Goal: Task Accomplishment & Management: Complete application form

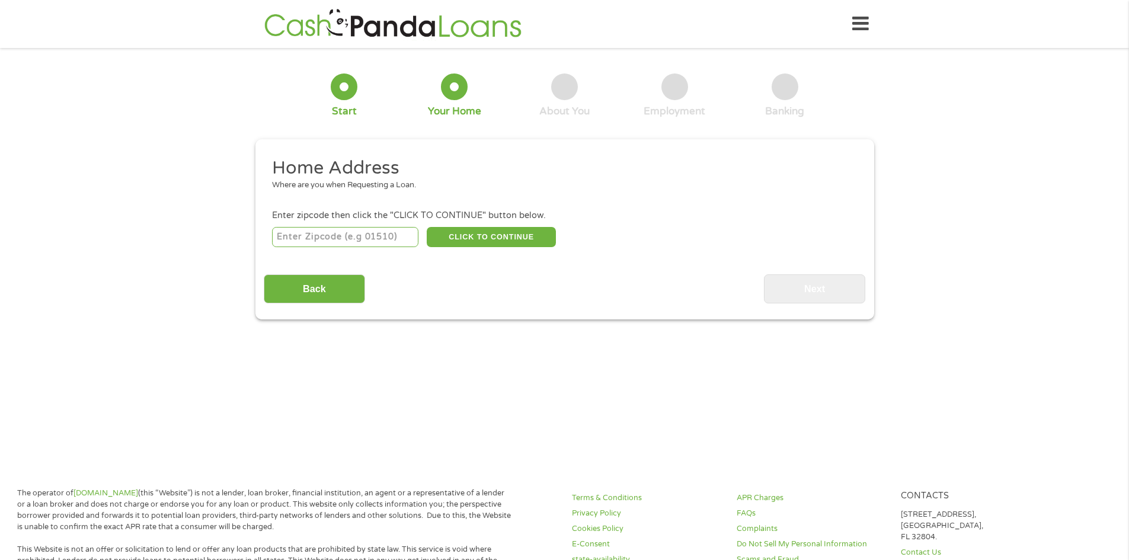
click at [391, 238] on input "number" at bounding box center [345, 237] width 146 height 20
type input "39046"
select select "[US_STATE]"
click at [480, 234] on button "CLICK TO CONTINUE" at bounding box center [491, 237] width 129 height 20
type input "39046"
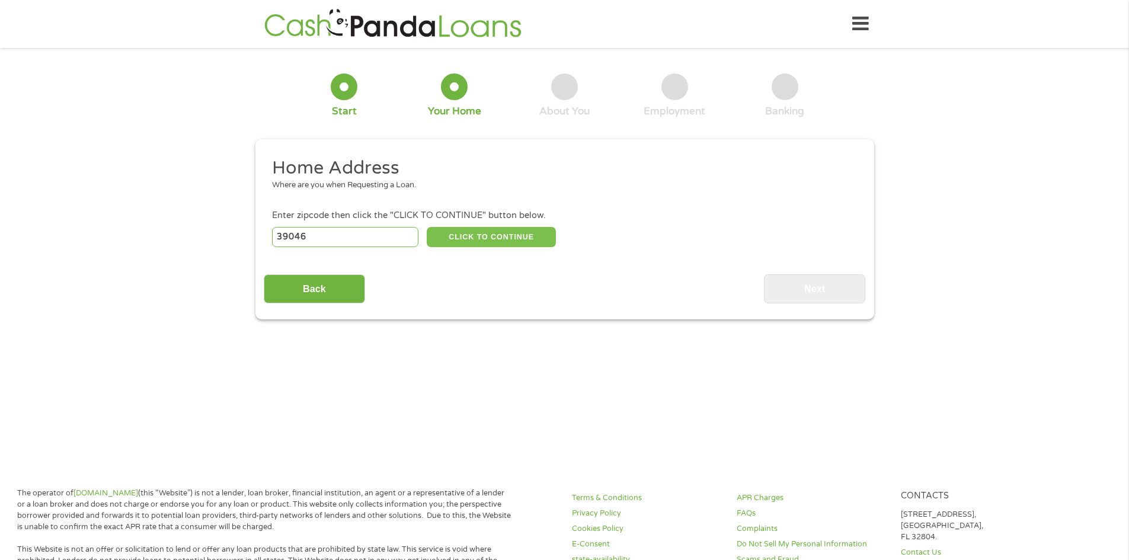
type input "[GEOGRAPHIC_DATA]"
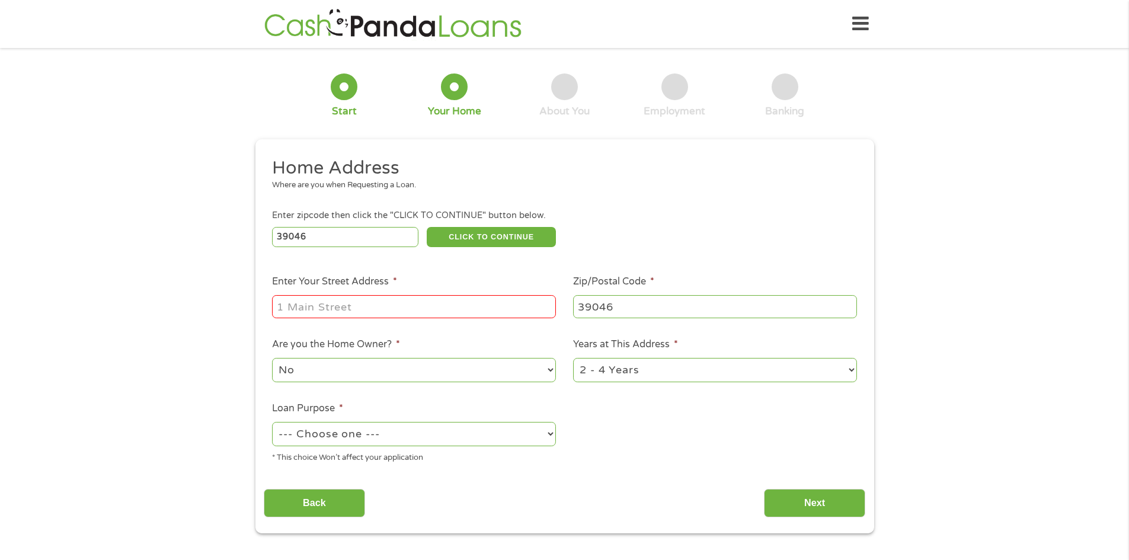
click at [467, 304] on input "Enter Your Street Address *" at bounding box center [414, 306] width 284 height 23
type input "[STREET_ADDRESS][PERSON_NAME]"
click at [433, 373] on select "No Yes" at bounding box center [414, 370] width 284 height 24
select select "yes"
click at [272, 358] on select "No Yes" at bounding box center [414, 370] width 284 height 24
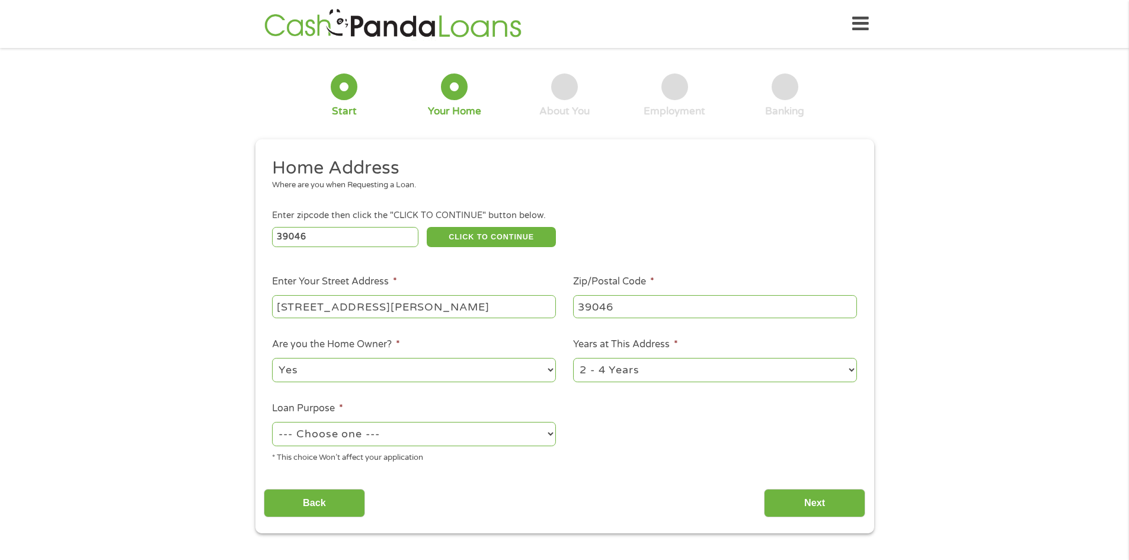
click at [402, 440] on select "--- Choose one --- Pay Bills Debt Consolidation Home Improvement Major Purchase…" at bounding box center [414, 434] width 284 height 24
select select "other"
click at [272, 422] on select "--- Choose one --- Pay Bills Debt Consolidation Home Improvement Major Purchase…" at bounding box center [414, 434] width 284 height 24
click at [798, 497] on input "Next" at bounding box center [814, 503] width 101 height 29
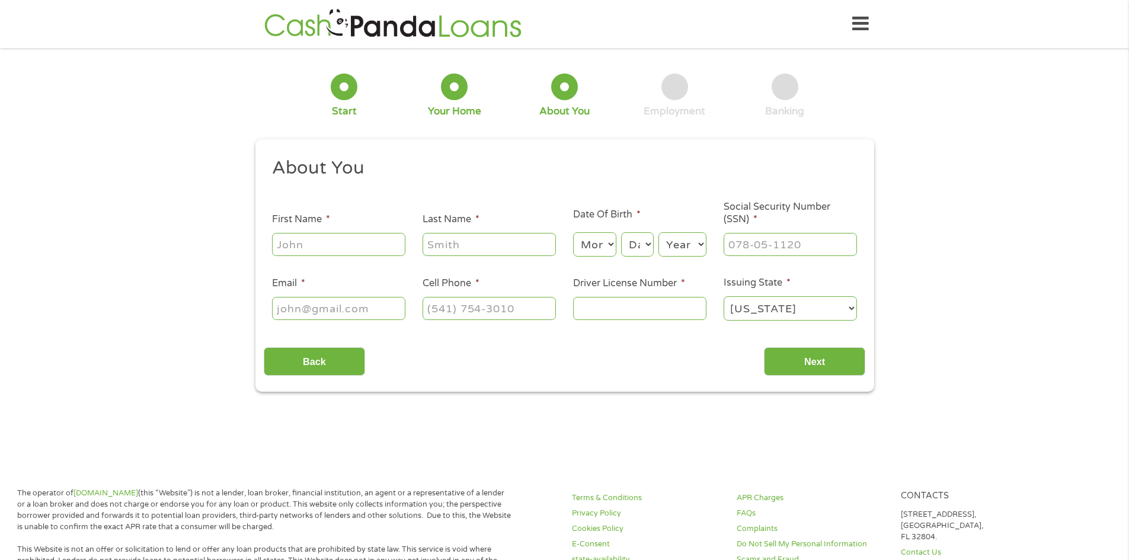
click at [331, 249] on input "First Name *" at bounding box center [338, 244] width 133 height 23
type input "[PERSON_NAME]"
type input "[EMAIL_ADDRESS][DOMAIN_NAME]"
type input "[PHONE_NUMBER]"
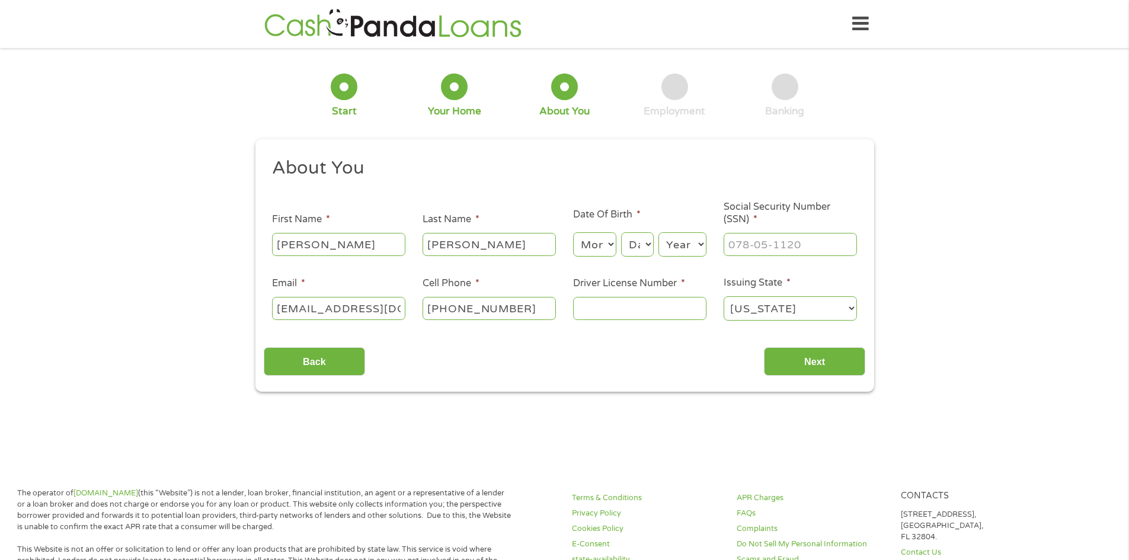
click at [604, 245] on select "Month 1 2 3 4 5 6 7 8 9 10 11 12" at bounding box center [594, 244] width 43 height 24
select select "10"
click at [573, 232] on select "Month 1 2 3 4 5 6 7 8 9 10 11 12" at bounding box center [594, 244] width 43 height 24
click at [642, 247] on select "Day 1 2 3 4 5 6 7 8 9 10 11 12 13 14 15 16 17 18 19 20 21 22 23 24 25 26 27 28 …" at bounding box center [637, 244] width 32 height 24
select select "23"
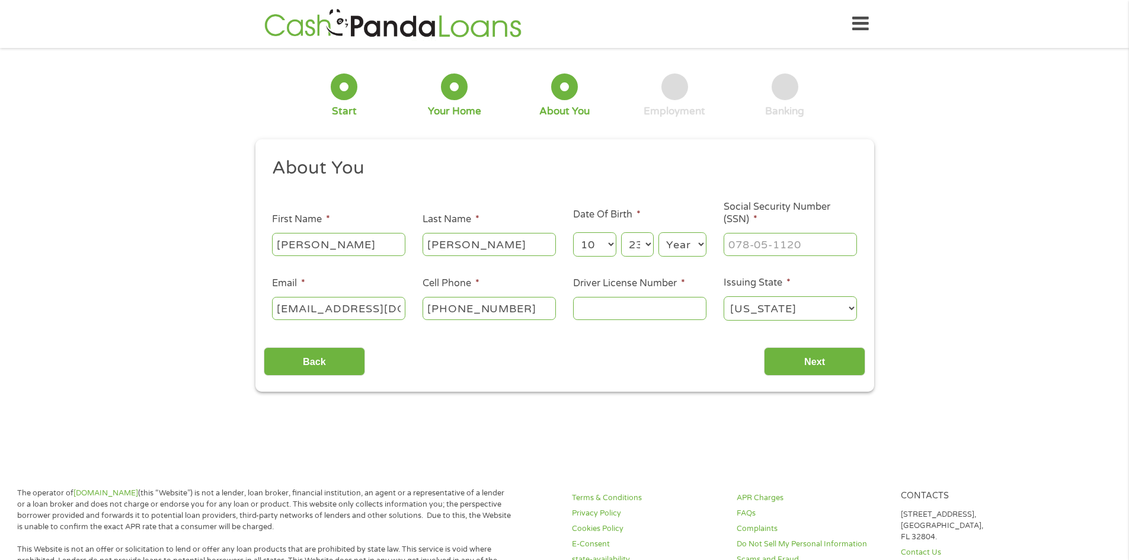
click at [621, 232] on select "Day 1 2 3 4 5 6 7 8 9 10 11 12 13 14 15 16 17 18 19 20 21 22 23 24 25 26 27 28 …" at bounding box center [637, 244] width 32 height 24
click at [688, 242] on select "Year [DATE] 2006 2005 2004 2003 2002 2001 2000 1999 1998 1997 1996 1995 1994 19…" at bounding box center [682, 244] width 48 height 24
select select "1981"
click at [658, 232] on select "Year [DATE] 2006 2005 2004 2003 2002 2001 2000 1999 1998 1997 1996 1995 1994 19…" at bounding box center [682, 244] width 48 height 24
click at [757, 241] on input "___-__-____" at bounding box center [790, 244] width 133 height 23
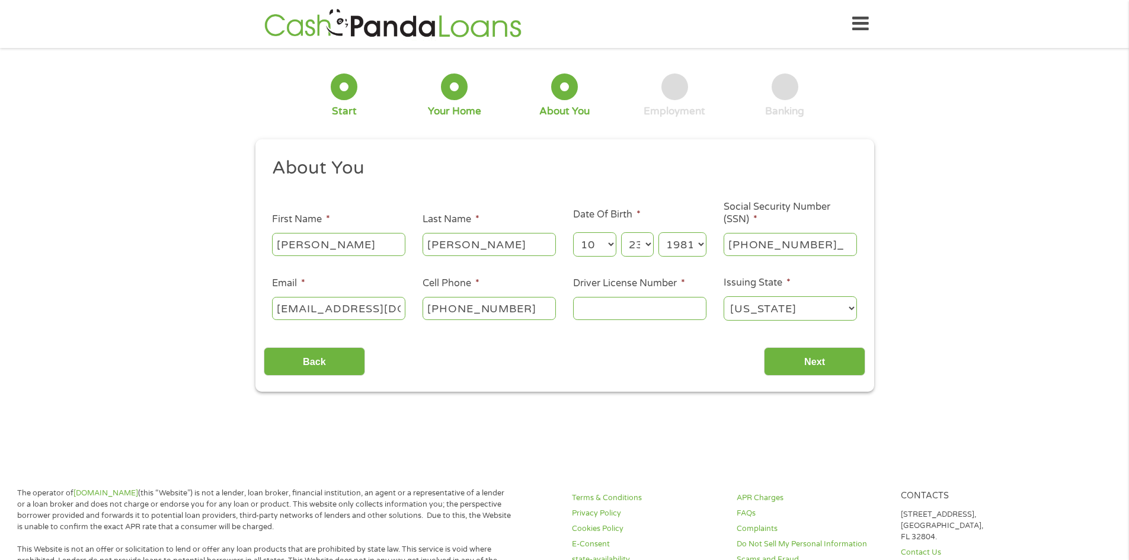
type input "519-13-3517"
click at [667, 300] on input "Driver License Number *" at bounding box center [639, 308] width 133 height 23
click at [594, 310] on input "Driver License Number *" at bounding box center [639, 308] width 133 height 23
click at [664, 306] on input "Driver License Number *" at bounding box center [639, 308] width 133 height 23
paste input "8"
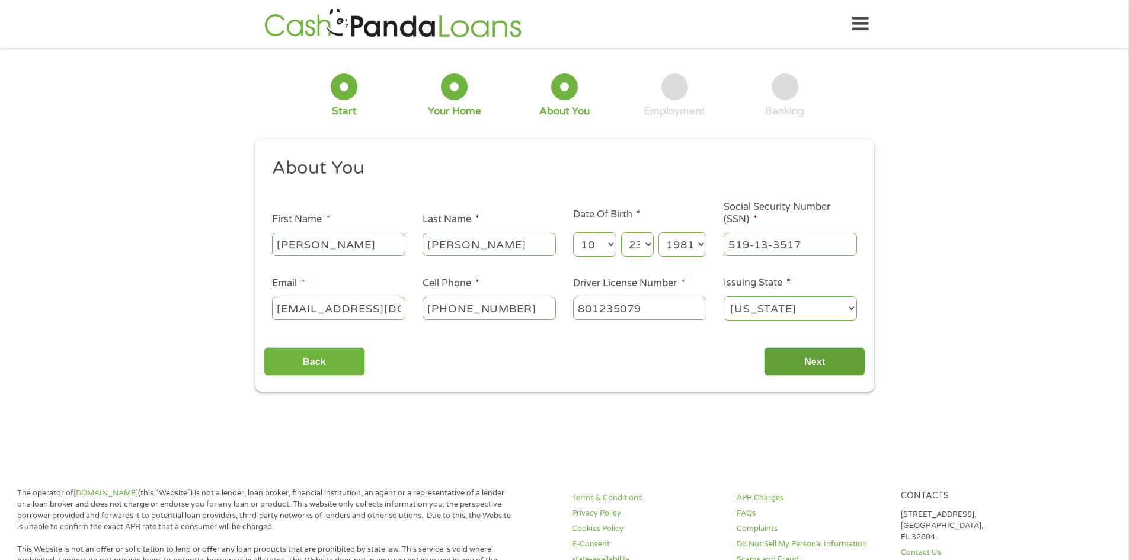
type input "801235079"
click at [826, 364] on input "Next" at bounding box center [814, 361] width 101 height 29
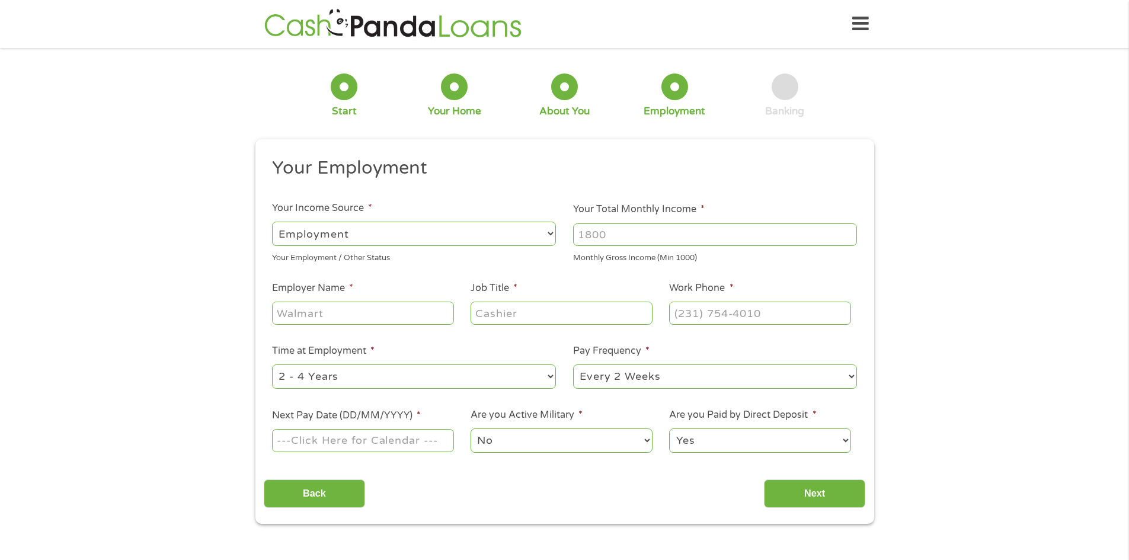
click at [632, 241] on input "Your Total Monthly Income *" at bounding box center [715, 234] width 284 height 23
type input "3800"
click at [351, 319] on input "Employer Name *" at bounding box center [362, 313] width 181 height 23
click at [402, 309] on input "Employer Name *" at bounding box center [362, 313] width 181 height 23
paste input "T"
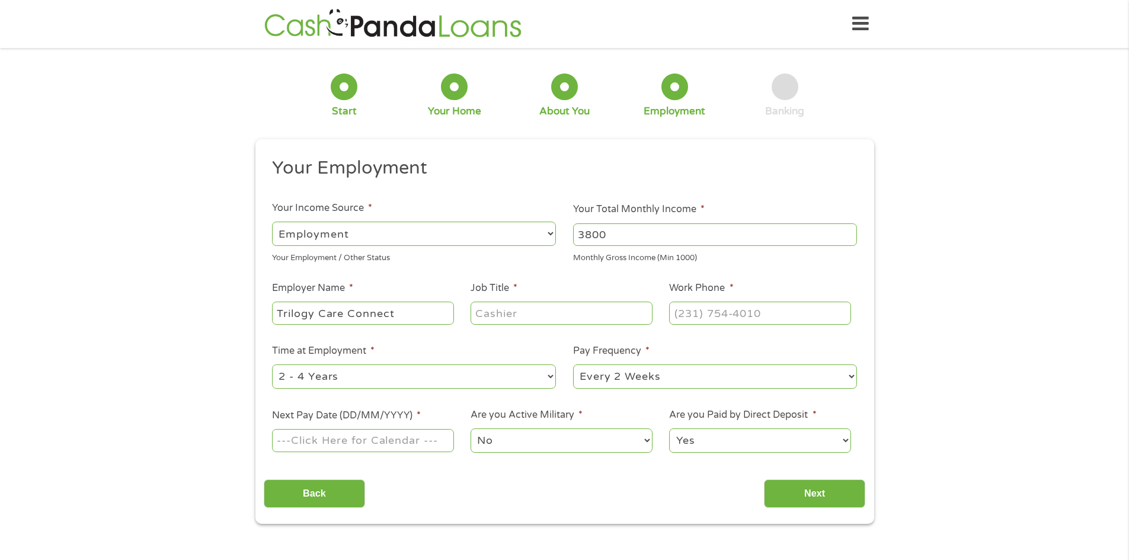
type input "Trilogy Care Connect"
type input "Population Health Coordinator"
type input "(601) 479-____"
click at [702, 315] on input "(___) ___-____" at bounding box center [759, 313] width 181 height 23
type input "[PHONE_NUMBER]"
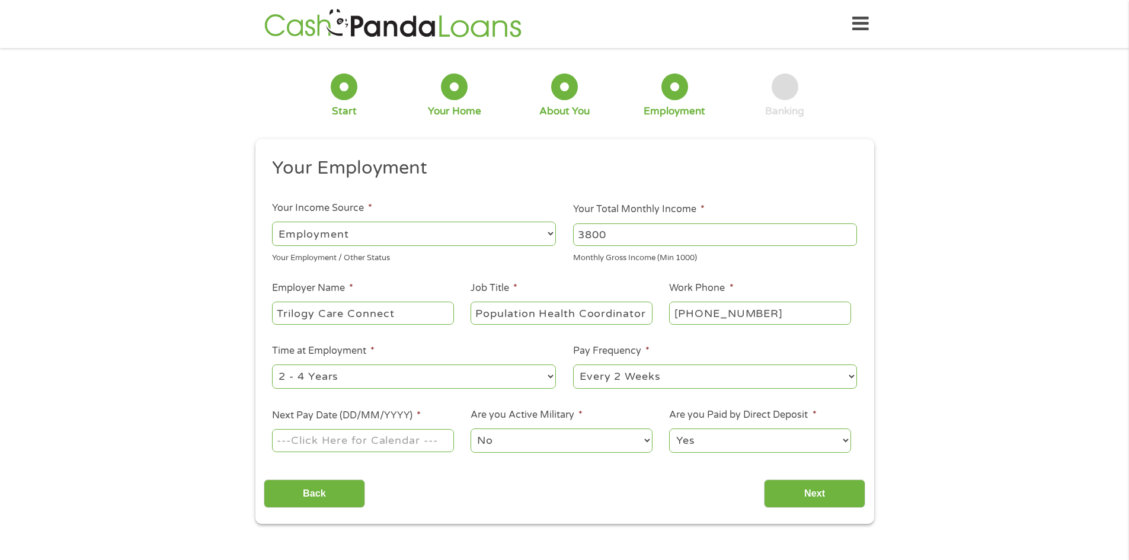
click at [674, 335] on ul "Your Employment Your Income Source * --- Choose one --- Employment [DEMOGRAPHIC…" at bounding box center [565, 309] width 602 height 307
click at [391, 378] on select "--- Choose one --- 1 Year or less 1 - 2 Years 2 - 4 Years Over 4 Years" at bounding box center [414, 376] width 284 height 24
select select "60months"
click at [272, 364] on select "--- Choose one --- 1 Year or less 1 - 2 Years 2 - 4 Years Over 4 Years" at bounding box center [414, 376] width 284 height 24
click at [374, 443] on input "Next Pay Date (DD/MM/YYYY) *" at bounding box center [362, 440] width 181 height 23
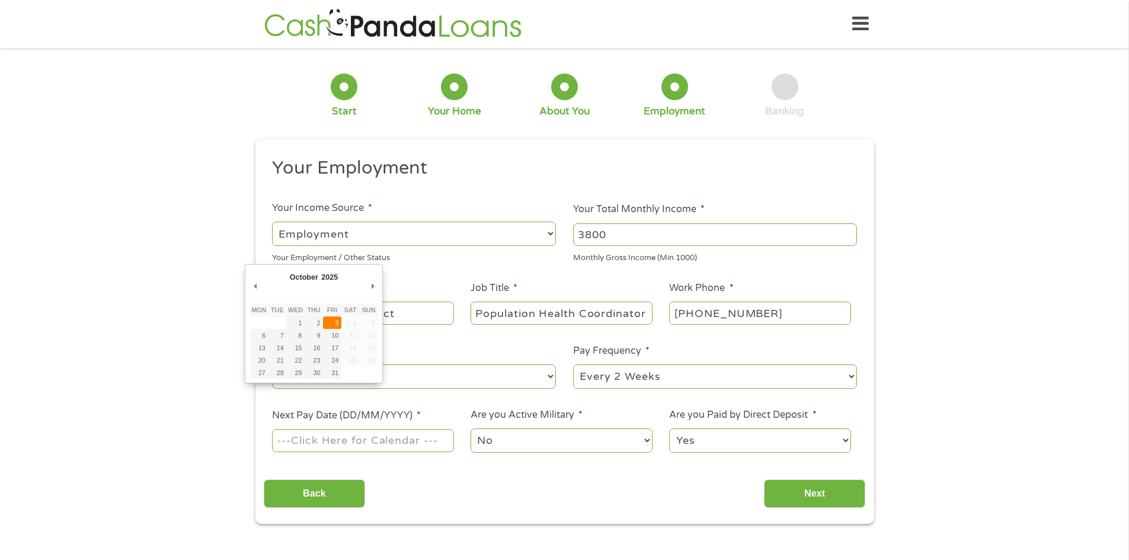
type input "[DATE]"
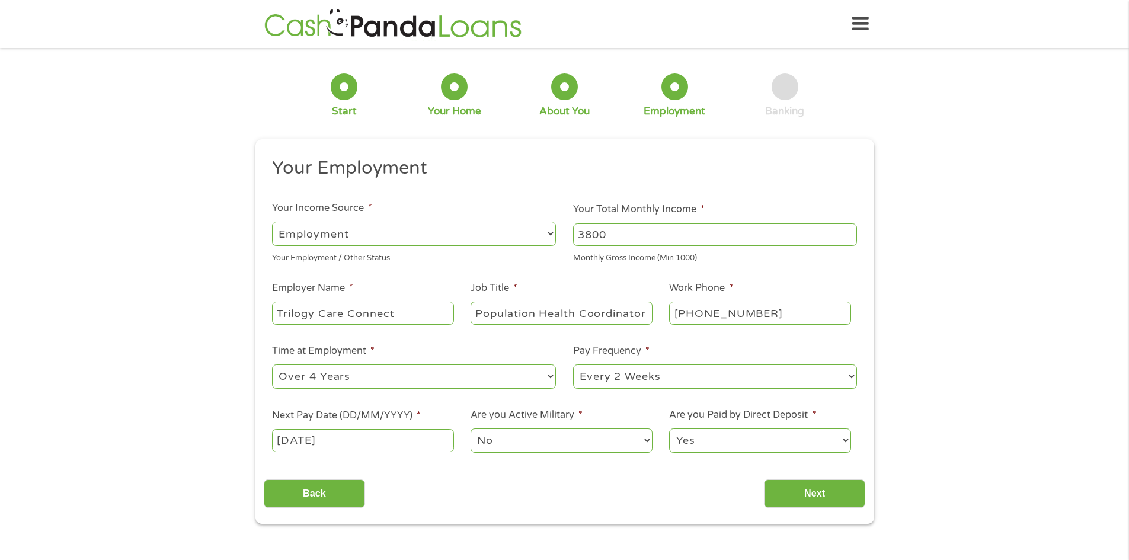
click at [364, 437] on input "[DATE]" at bounding box center [362, 440] width 181 height 23
click at [807, 486] on input "Next" at bounding box center [814, 493] width 101 height 29
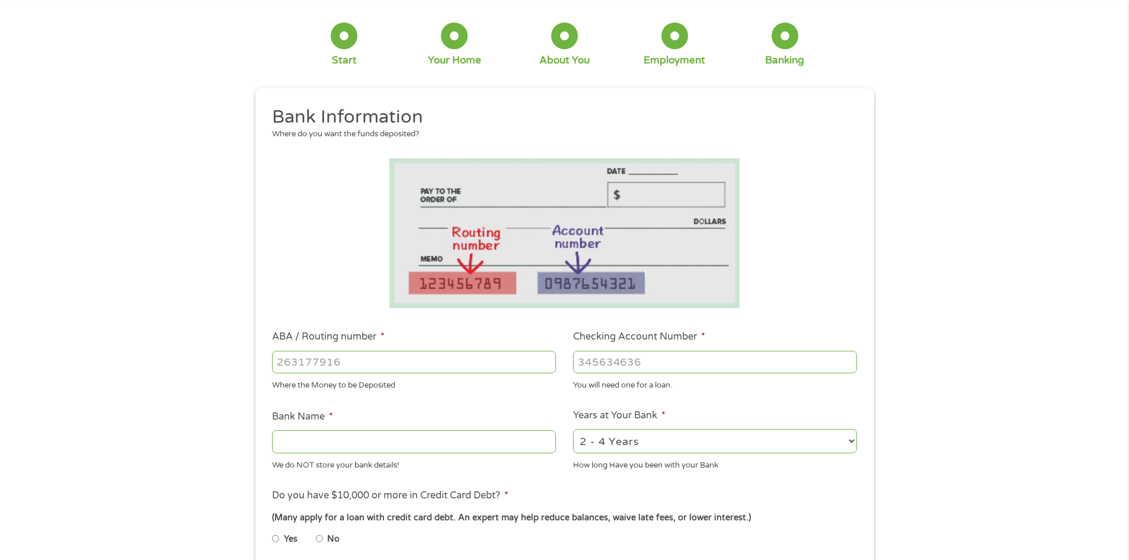
scroll to position [119, 0]
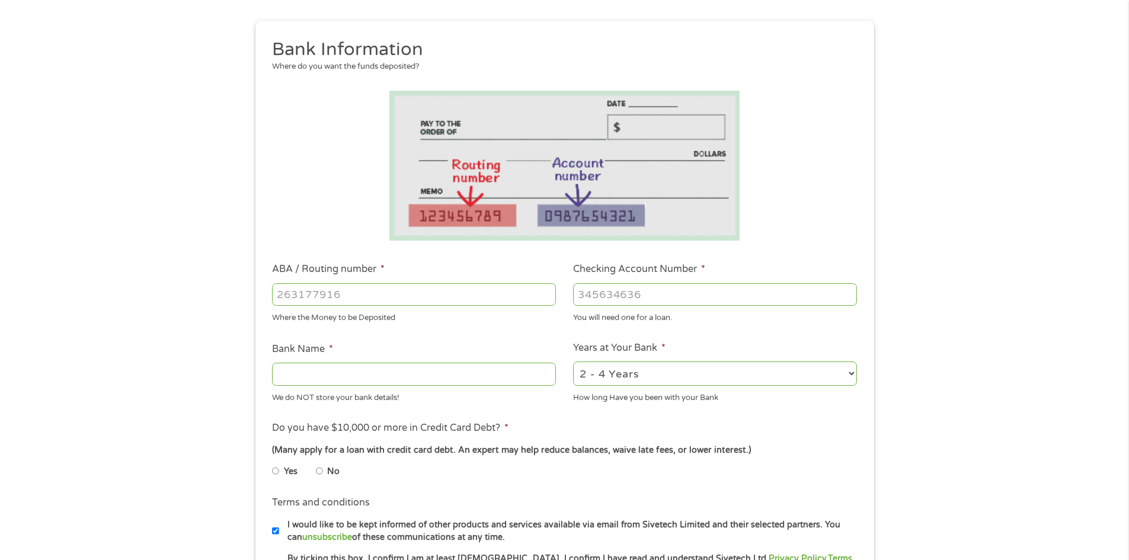
click at [341, 292] on input "ABA / Routing number *" at bounding box center [414, 294] width 284 height 23
click at [306, 296] on input "ABA / Routing number *" at bounding box center [414, 294] width 284 height 23
type input "065302303"
type input "PRIORITYONE BANK"
type input "065302303"
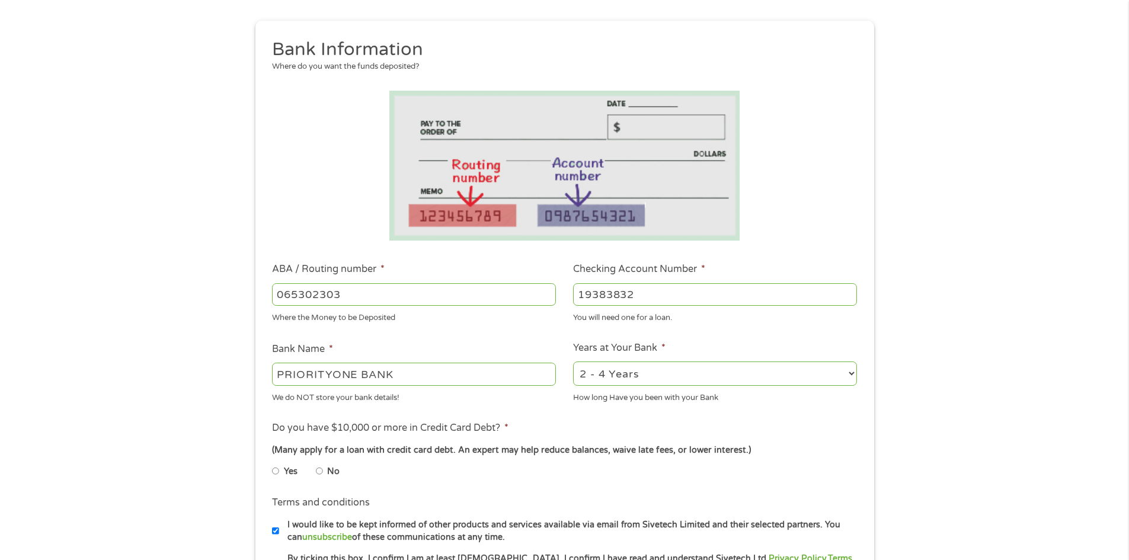
type input "19383832"
click at [504, 421] on li "Do you have $10,000 or more in Credit Card Debt? * (Many apply for a loan with …" at bounding box center [565, 454] width 602 height 66
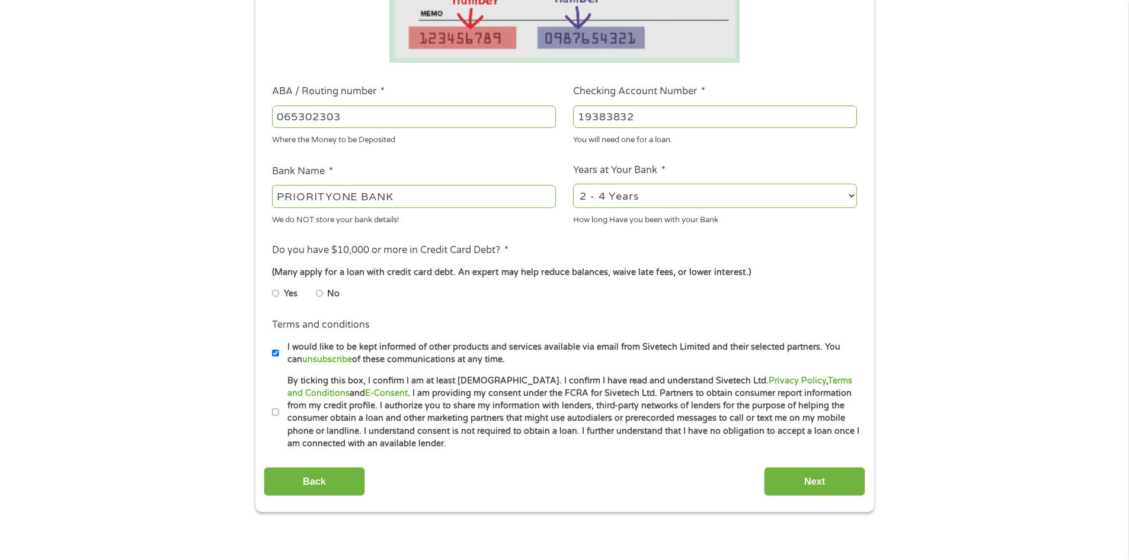
click at [321, 294] on input "No" at bounding box center [319, 293] width 7 height 19
radio input "true"
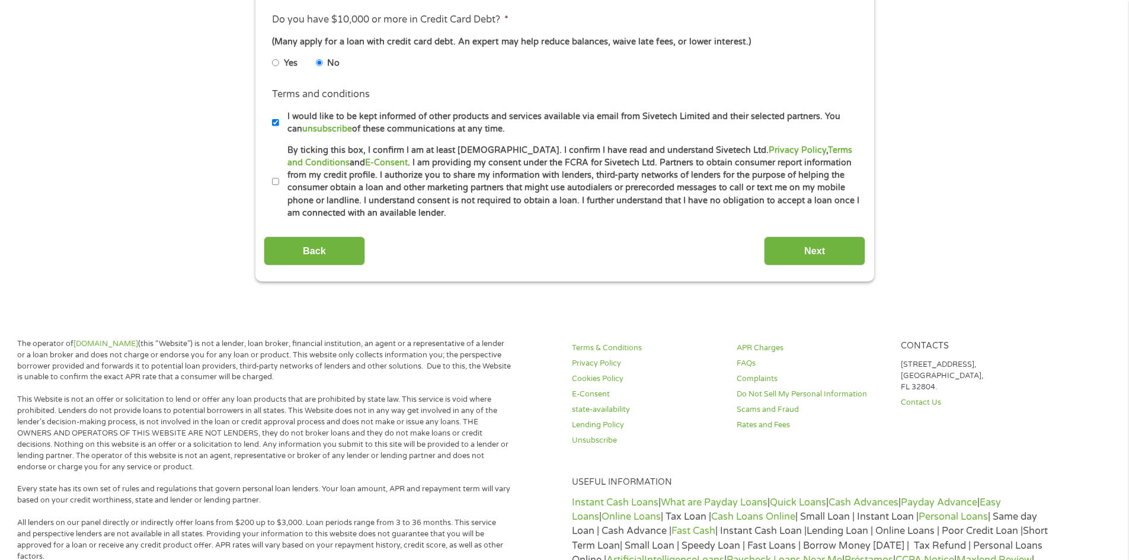
scroll to position [533, 0]
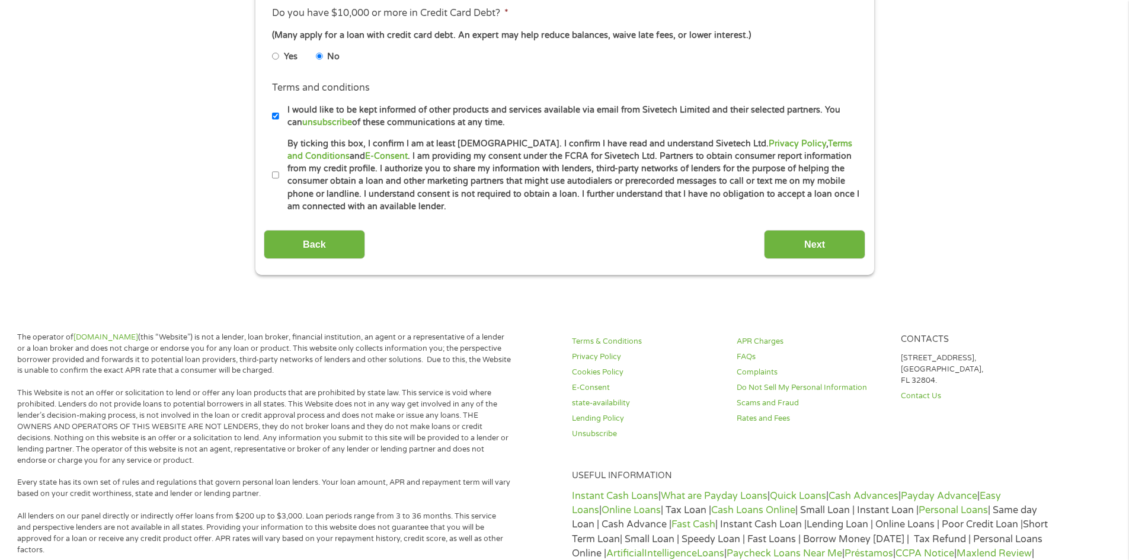
click at [279, 175] on label "By ticking this box, I confirm I am at least [DEMOGRAPHIC_DATA]. I confirm I ha…" at bounding box center [569, 176] width 581 height 76
click at [279, 175] on input "By ticking this box, I confirm I am at least [DEMOGRAPHIC_DATA]. I confirm I ha…" at bounding box center [275, 175] width 7 height 19
checkbox input "true"
click at [791, 239] on input "Next" at bounding box center [814, 244] width 101 height 29
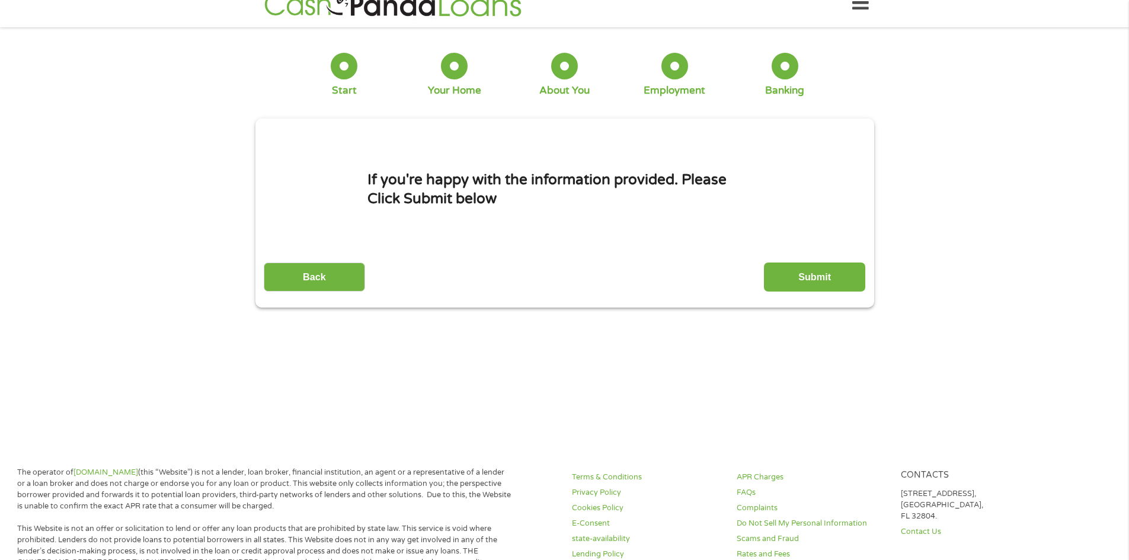
scroll to position [0, 0]
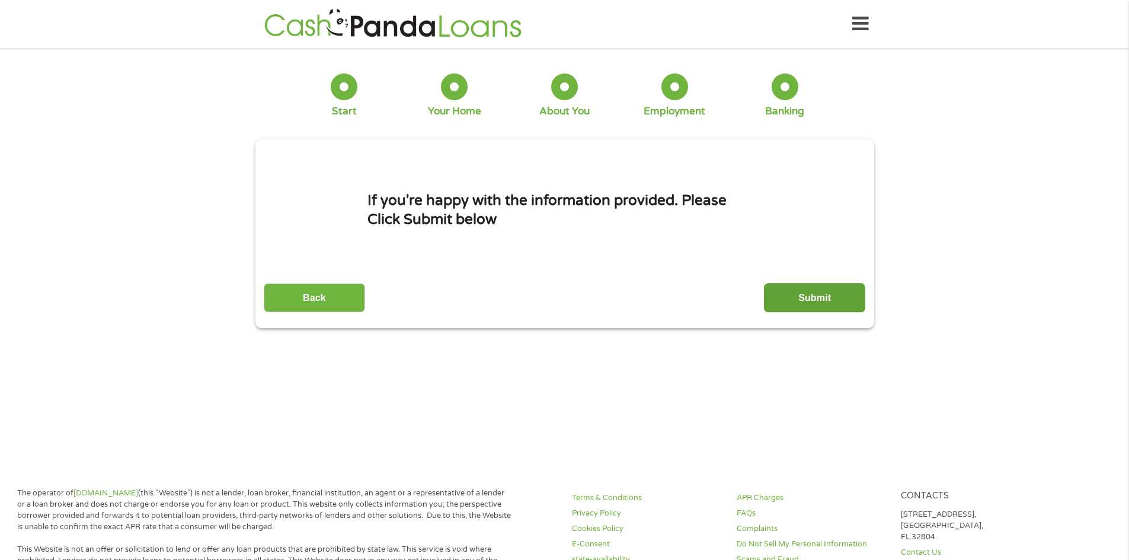
click at [785, 301] on input "Submit" at bounding box center [814, 297] width 101 height 29
